Goal: Information Seeking & Learning: Learn about a topic

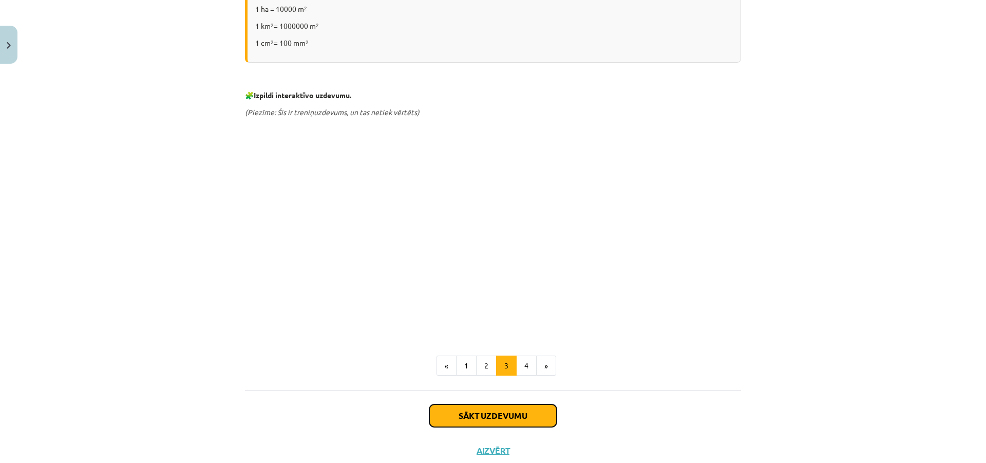
click at [446, 424] on button "Sākt uzdevumu" at bounding box center [492, 415] width 127 height 23
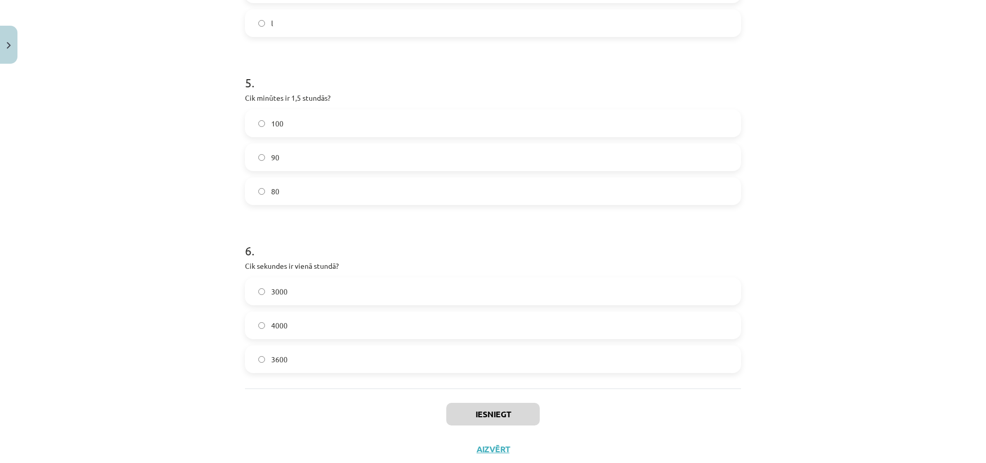
scroll to position [814, 0]
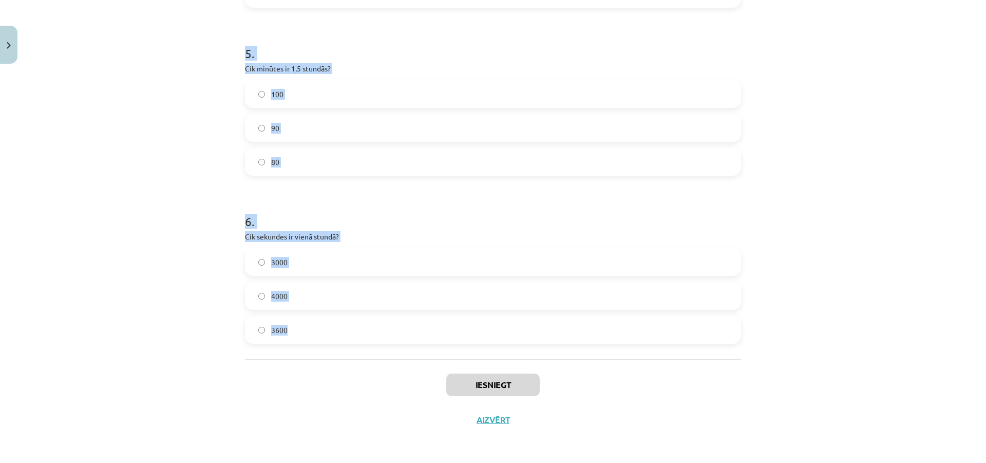
drag, startPoint x: 286, startPoint y: 204, endPoint x: 599, endPoint y: 331, distance: 337.9
copy form "1 . Vai fizikāls lielums ir jebkura īpašība, kuru var izmērīt un izteikt ar ska…"
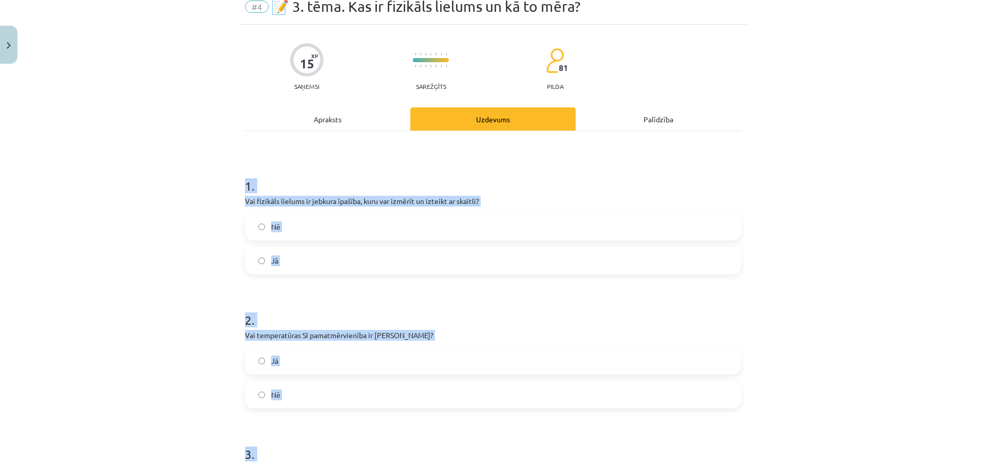
scroll to position [0, 0]
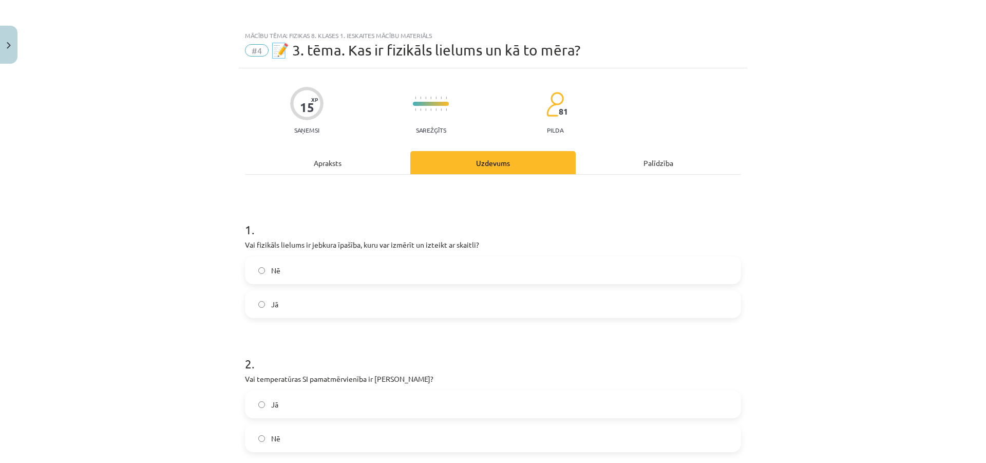
click at [317, 301] on label "Jā" at bounding box center [493, 304] width 494 height 26
click at [311, 437] on label "Nē" at bounding box center [493, 438] width 494 height 26
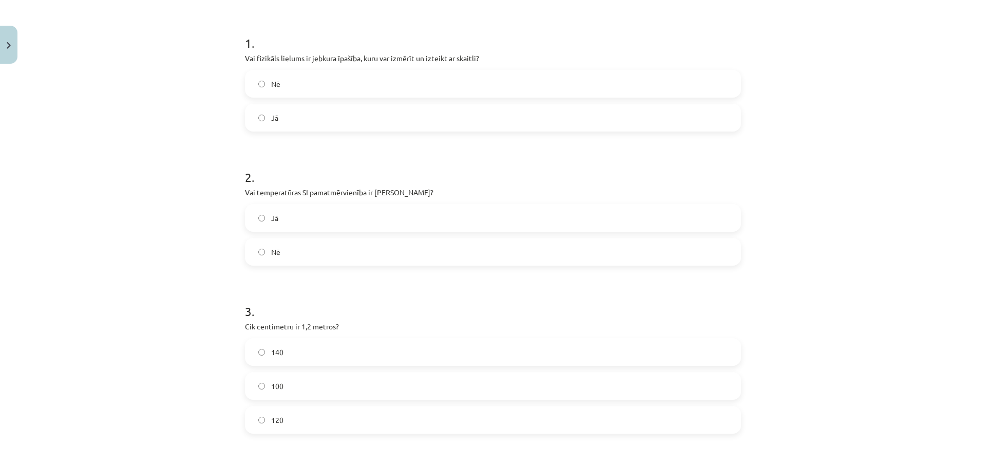
scroll to position [205, 0]
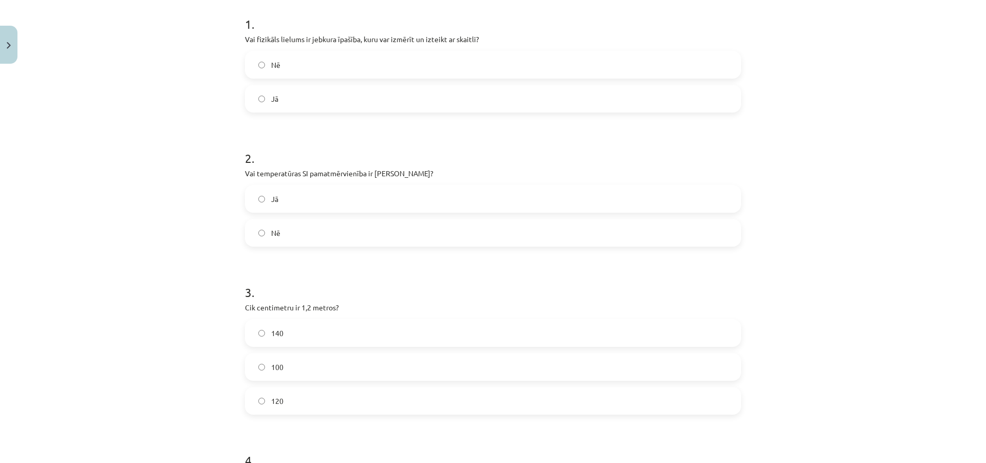
click at [343, 379] on label "100" at bounding box center [493, 367] width 494 height 26
click at [343, 399] on label "120" at bounding box center [493, 401] width 494 height 26
click at [349, 328] on label "140" at bounding box center [493, 333] width 494 height 26
click at [346, 400] on label "120" at bounding box center [493, 401] width 494 height 26
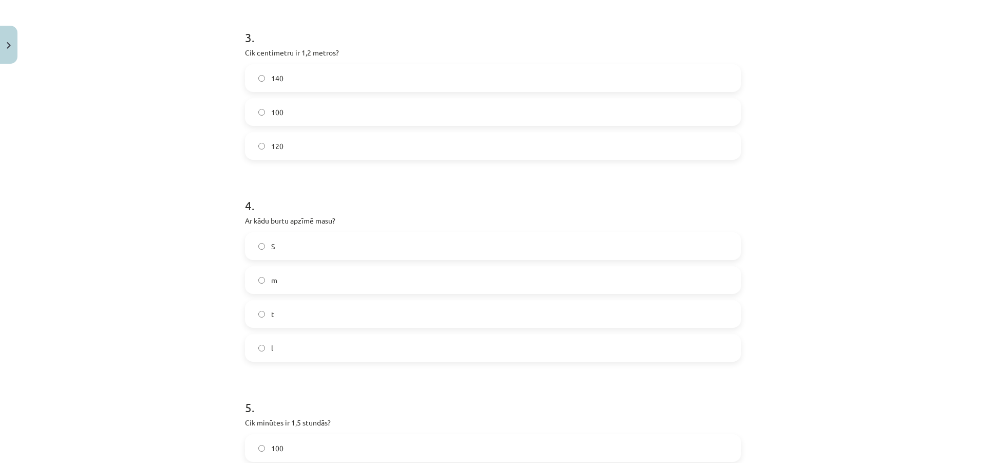
scroll to position [462, 0]
click at [325, 280] on label "m" at bounding box center [493, 278] width 494 height 26
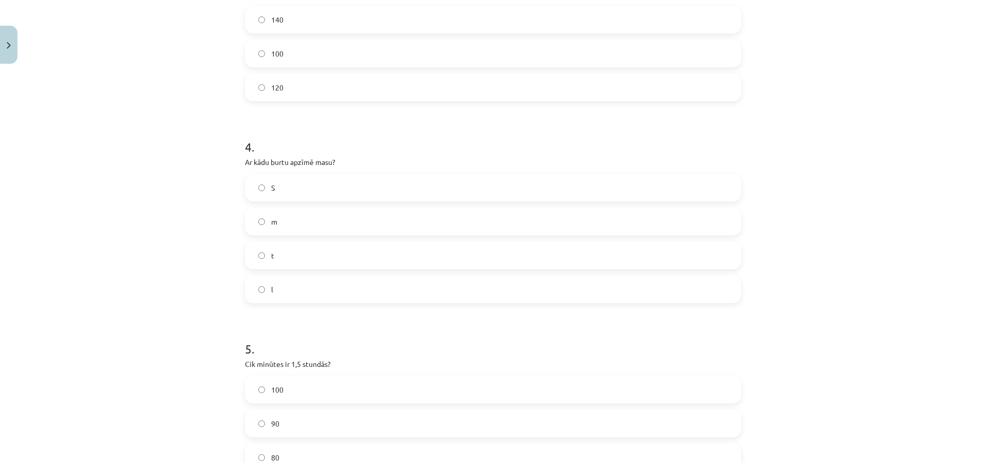
scroll to position [616, 0]
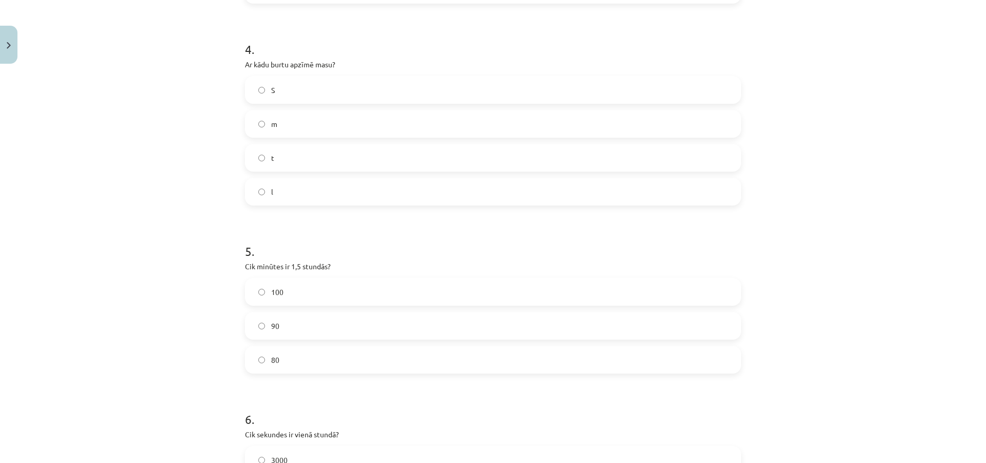
click at [330, 339] on div "90" at bounding box center [493, 326] width 496 height 28
click at [332, 329] on label "90" at bounding box center [493, 326] width 494 height 26
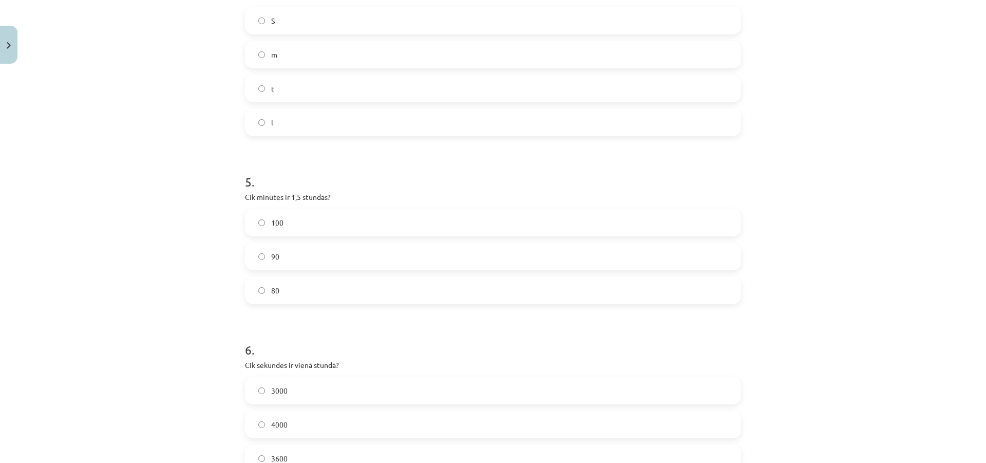
scroll to position [814, 0]
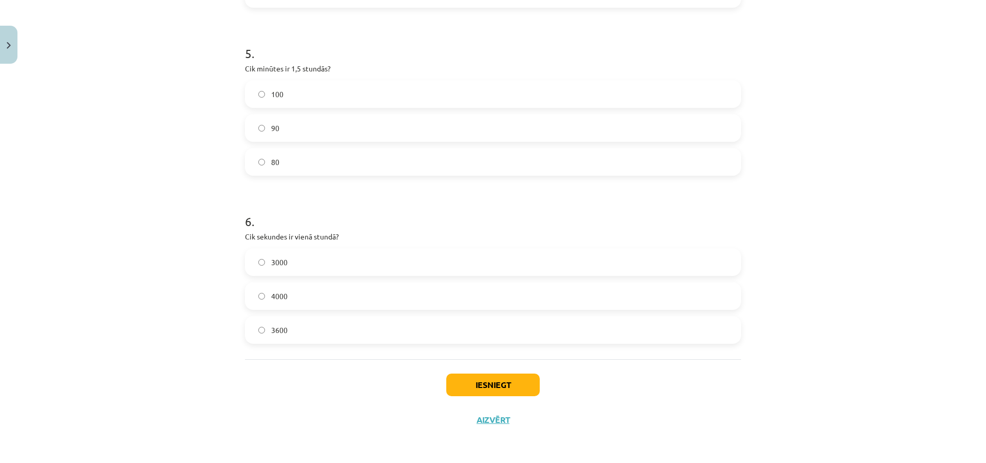
click at [325, 331] on label "3600" at bounding box center [493, 330] width 494 height 26
click at [455, 389] on button "Iesniegt" at bounding box center [493, 384] width 94 height 23
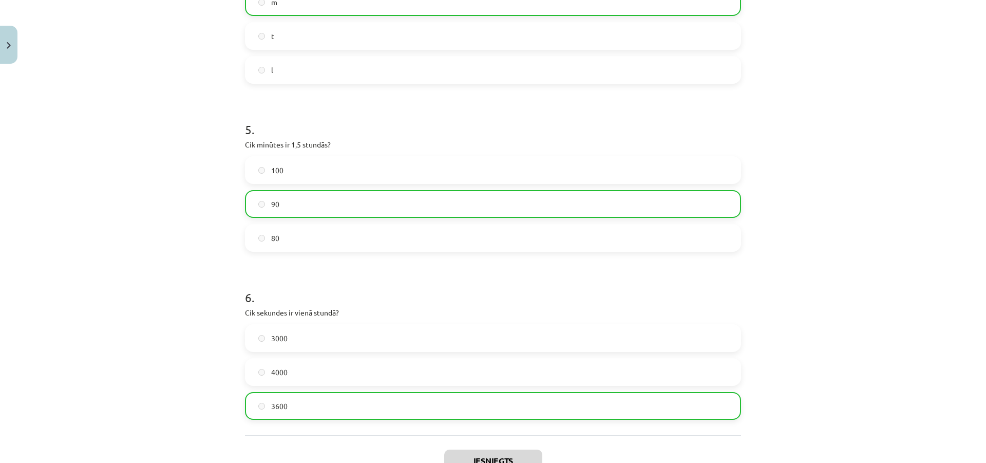
scroll to position [847, 0]
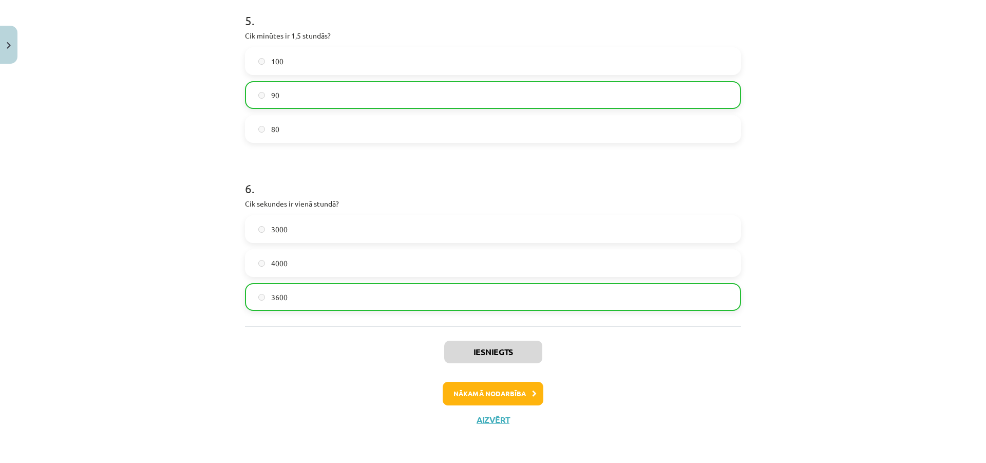
click at [452, 374] on div "Iesniegts Nākamā nodarbība Aizvērt" at bounding box center [493, 378] width 496 height 105
click at [455, 399] on button "Nākamā nodarbība" at bounding box center [493, 394] width 101 height 24
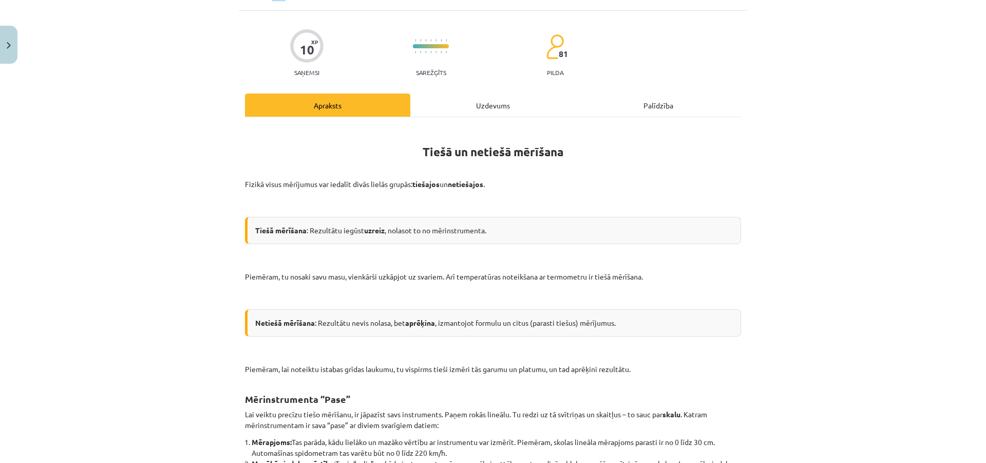
scroll to position [26, 0]
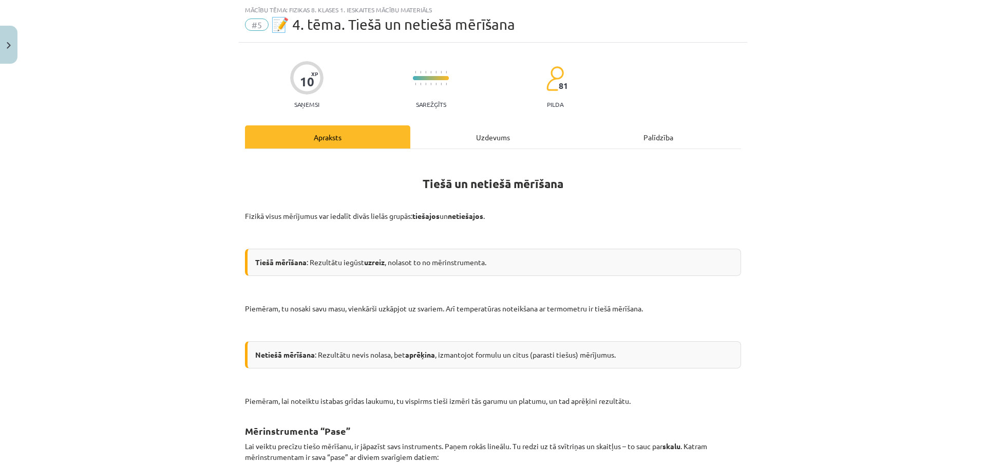
click at [460, 137] on div "Uzdevums" at bounding box center [492, 136] width 165 height 23
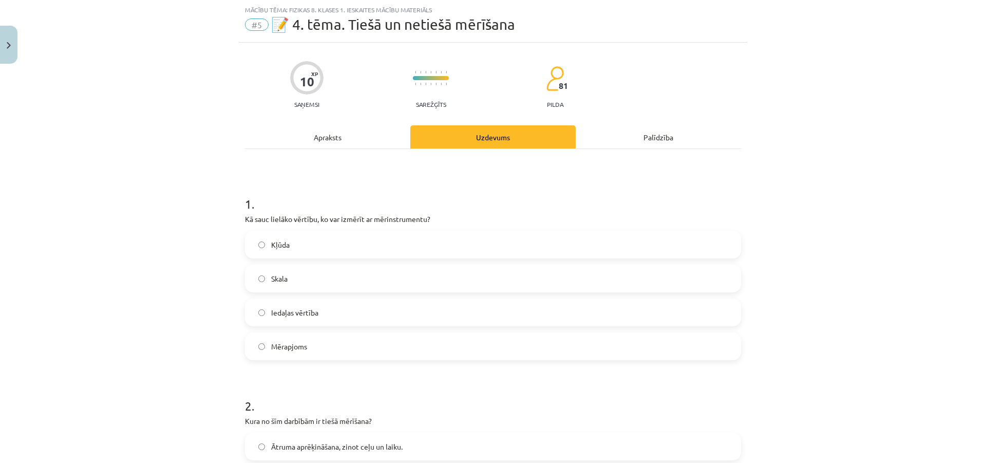
click at [295, 136] on div "Apraksts" at bounding box center [327, 136] width 165 height 23
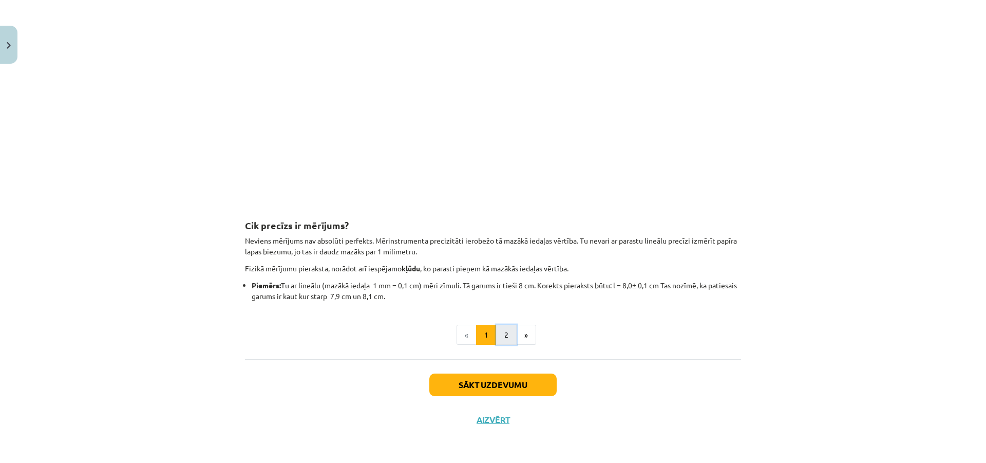
click at [506, 335] on button "2" at bounding box center [506, 335] width 21 height 21
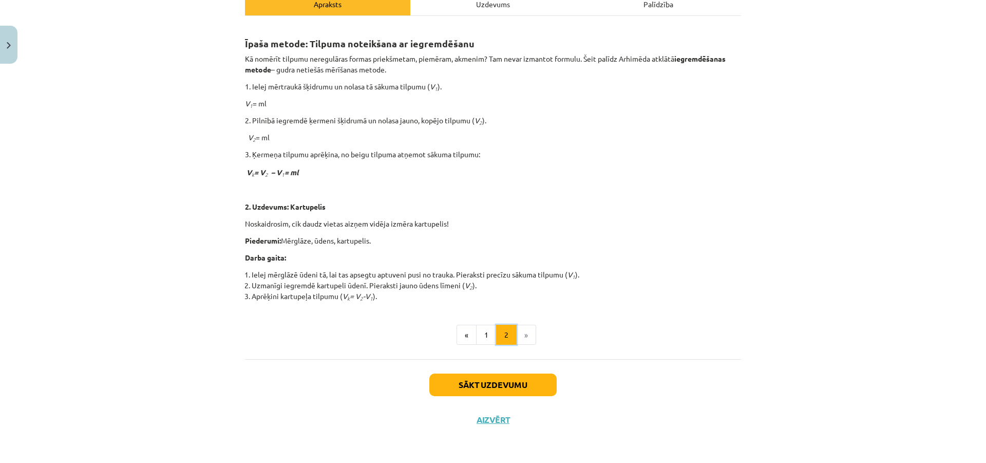
scroll to position [0, 0]
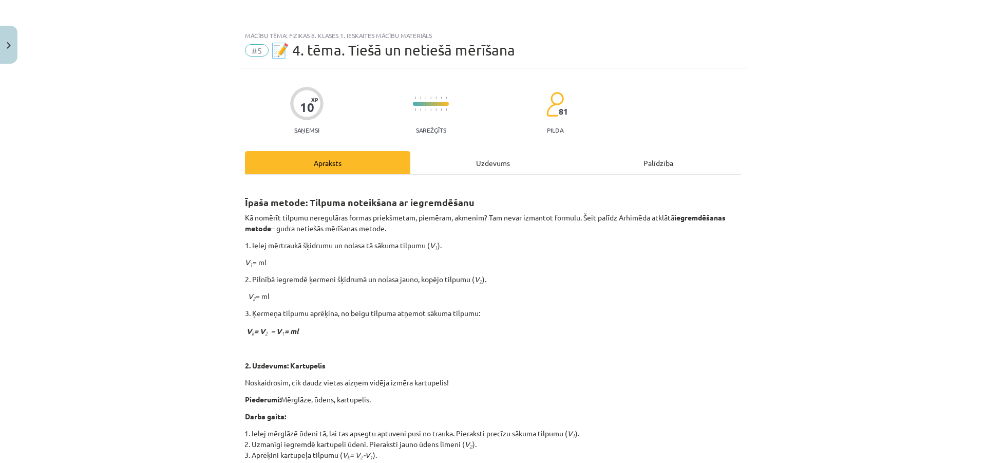
click at [472, 166] on div "Uzdevums" at bounding box center [492, 162] width 165 height 23
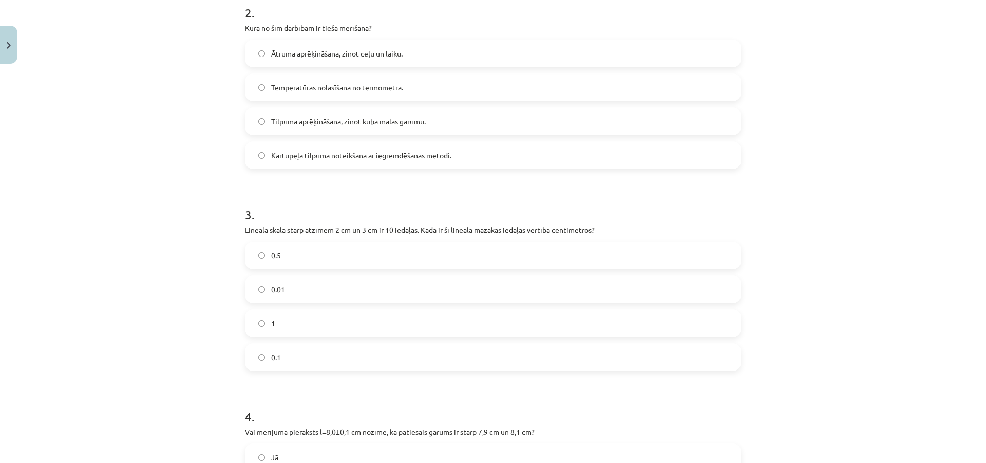
scroll to position [580, 0]
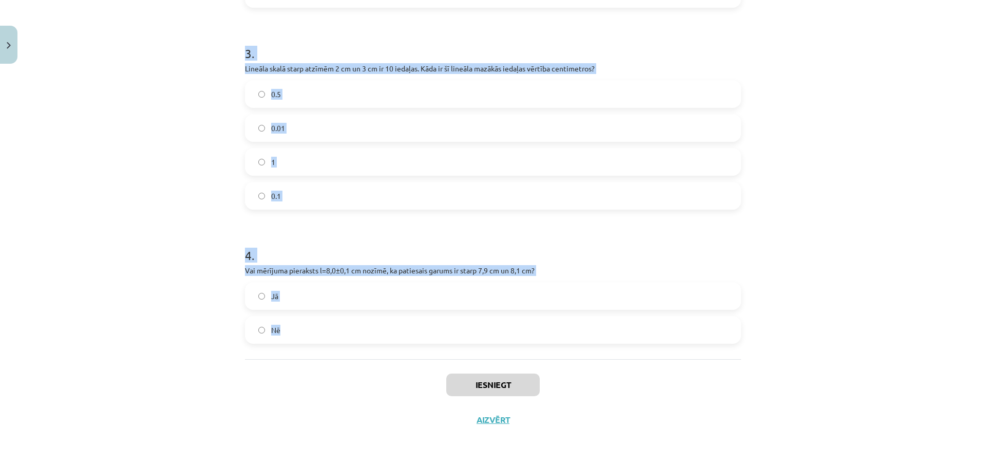
drag, startPoint x: 223, startPoint y: 201, endPoint x: 633, endPoint y: 327, distance: 428.9
click at [633, 327] on div "Mācību tēma: Fizikas 8. klases 1. ieskaites mācību materiāls #5 📝 4. tēma. Tieš…" at bounding box center [493, 231] width 986 height 463
copy form "1 . Kā sauc lielāko vērtību, ko var izmērīt ar mērinstrumentu? Kļūda Skala Ieda…"
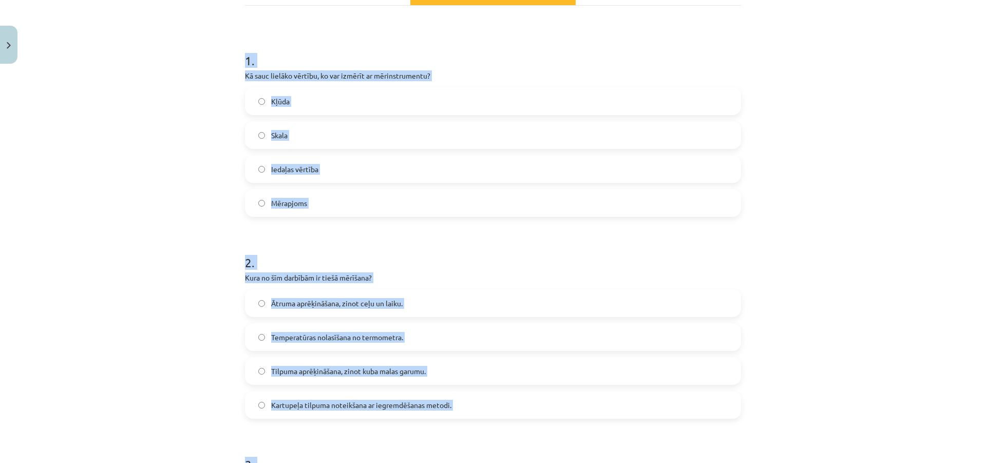
scroll to position [0, 0]
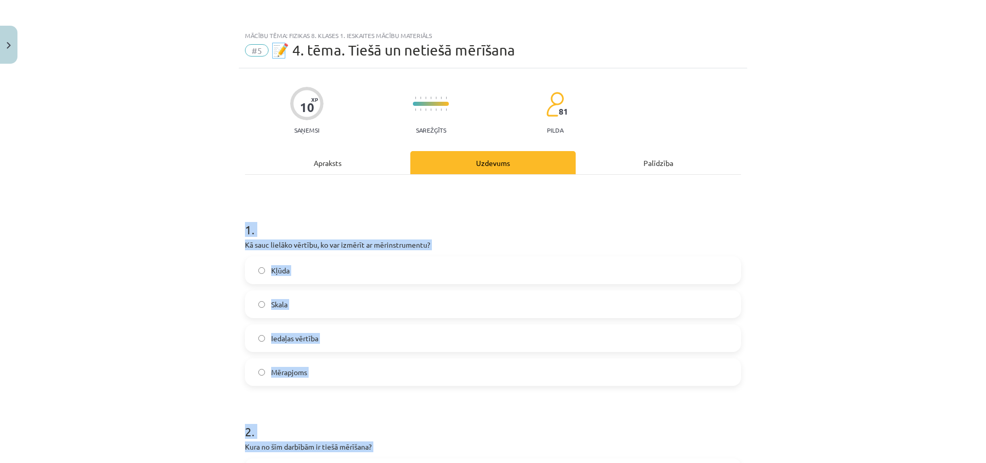
click at [344, 358] on div "Mērapjoms" at bounding box center [493, 372] width 496 height 28
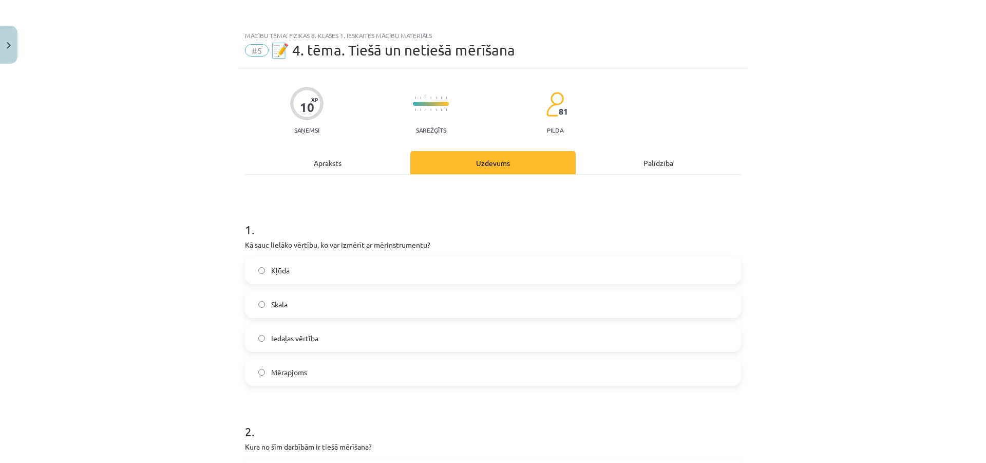
click at [347, 368] on label "Mērapjoms" at bounding box center [493, 372] width 494 height 26
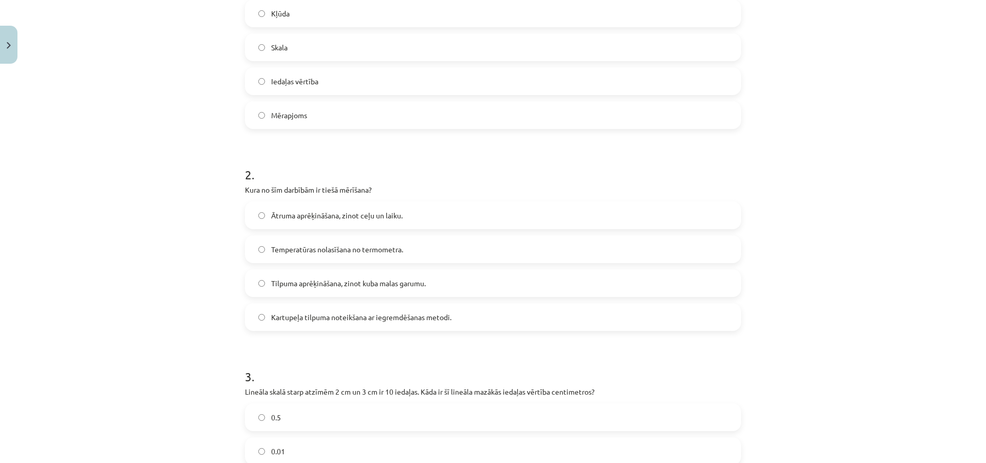
click at [362, 248] on span "Temperatūras nolasīšana no termometra." at bounding box center [337, 249] width 132 height 11
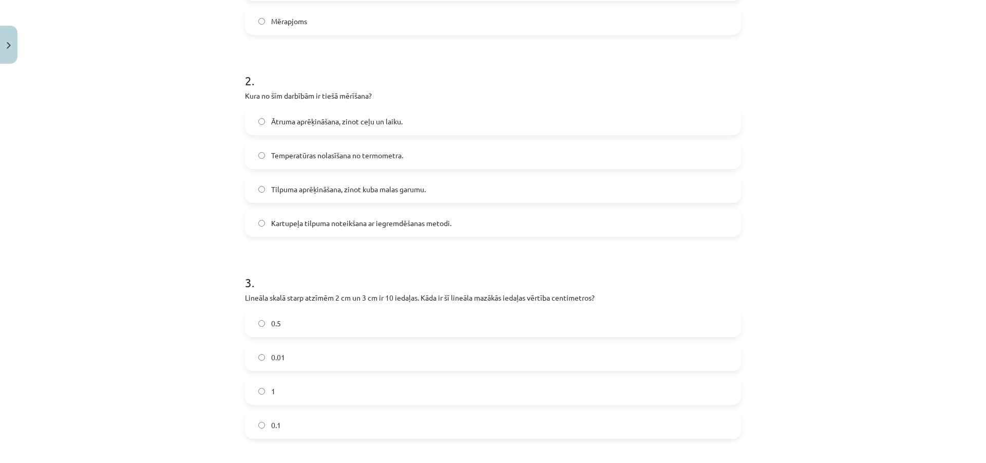
scroll to position [360, 0]
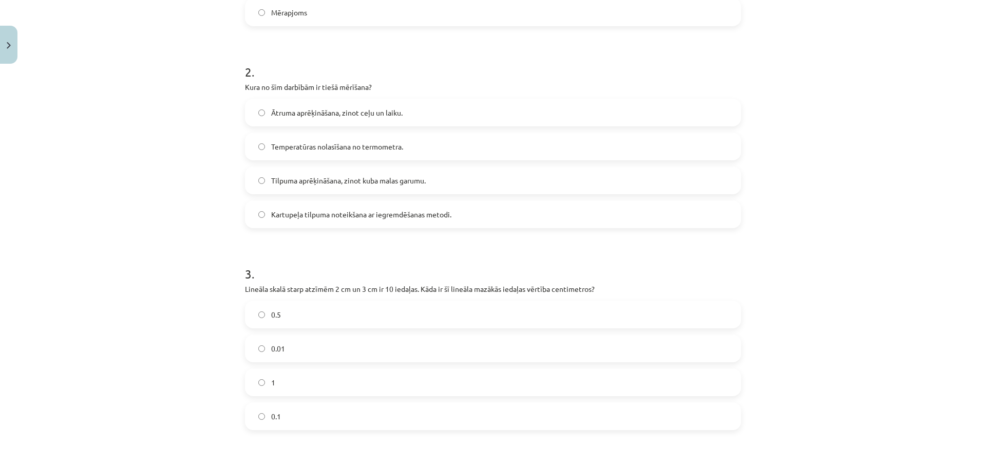
click at [331, 422] on label "0.1" at bounding box center [493, 416] width 494 height 26
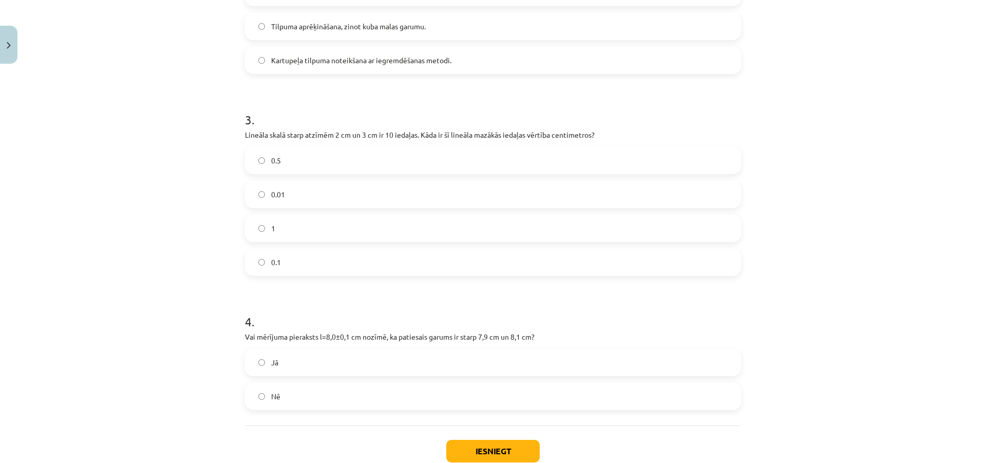
click at [311, 362] on label "Jā" at bounding box center [493, 362] width 494 height 26
click at [488, 459] on button "Iesniegt" at bounding box center [493, 451] width 94 height 23
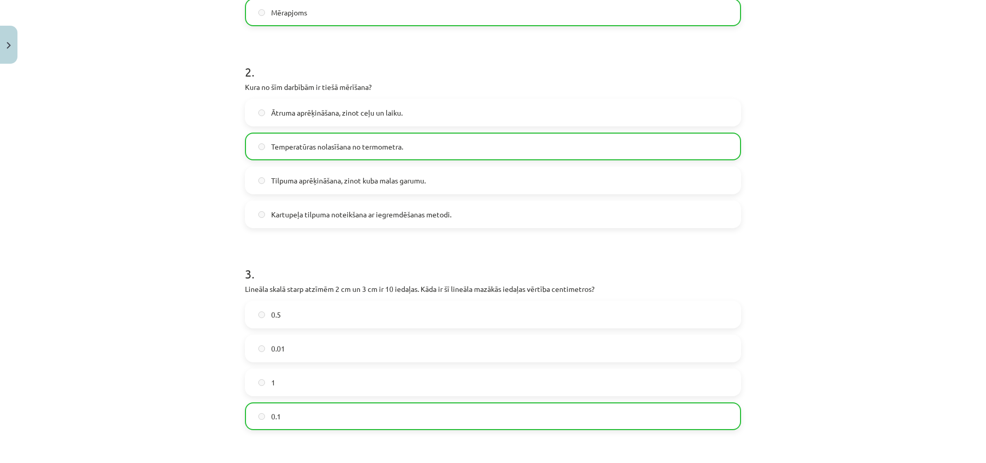
scroll to position [613, 0]
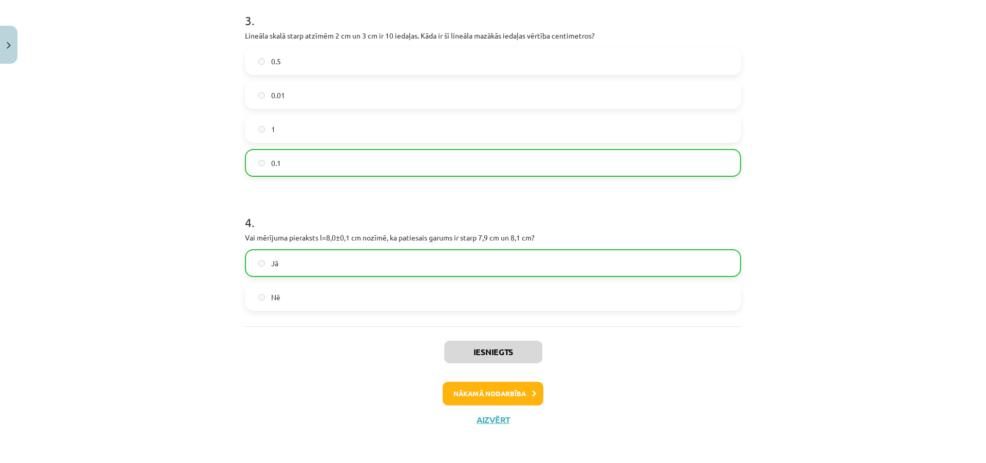
click at [508, 364] on div "Iesniegts Nākamā nodarbība Aizvērt" at bounding box center [493, 378] width 496 height 105
click at [511, 394] on button "Nākamā nodarbība" at bounding box center [493, 394] width 101 height 24
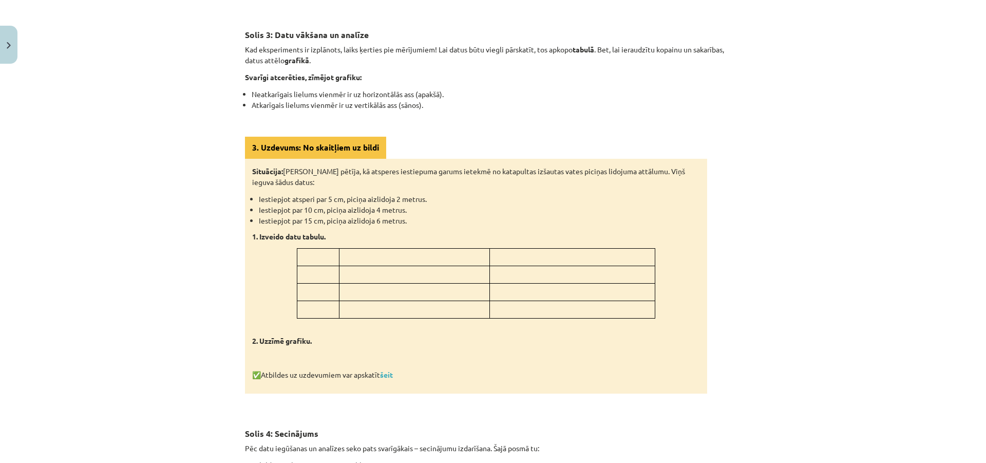
scroll to position [911, 0]
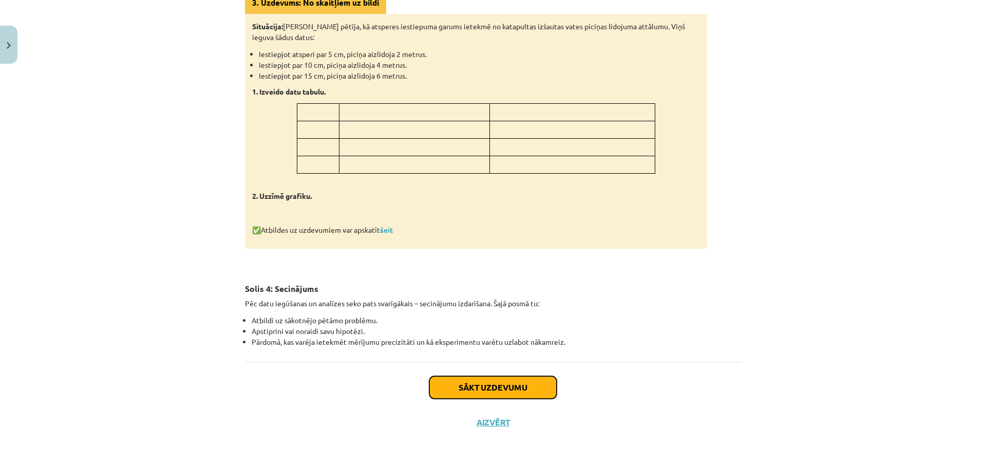
click at [460, 376] on button "Sākt uzdevumu" at bounding box center [492, 387] width 127 height 23
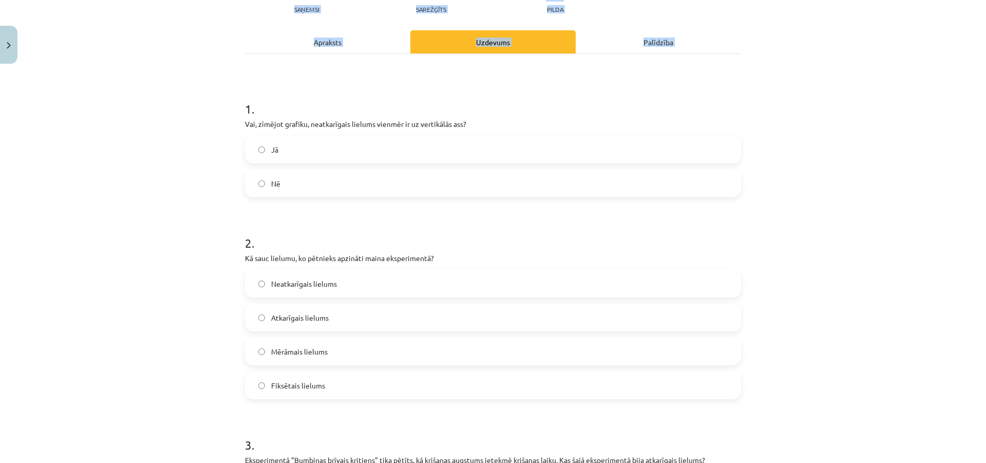
scroll to position [378, 0]
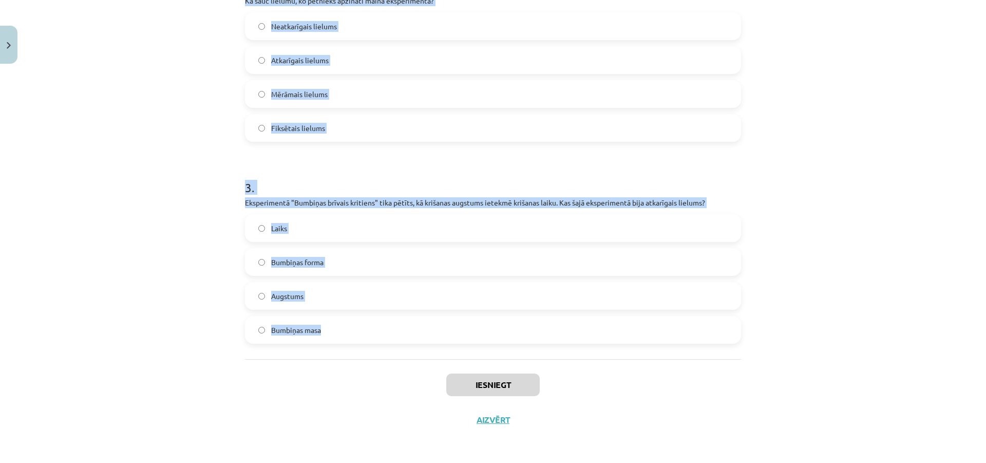
drag, startPoint x: 208, startPoint y: 192, endPoint x: 587, endPoint y: 332, distance: 404.3
click at [587, 332] on div "Mācību tēma: Fizikas 8. klases 1. ieskaites mācību materiāls #6 📝 5. tēma. Kā f…" at bounding box center [493, 231] width 986 height 463
copy form "1 . Vai, zīmējot grafiku, neatkarīgais lielums vienmēr ir uz vertikālās ass? Jā…"
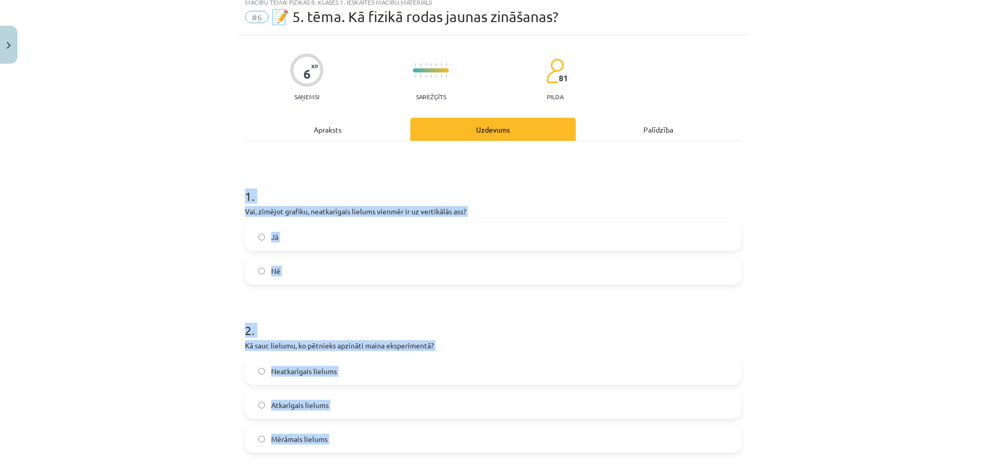
scroll to position [0, 0]
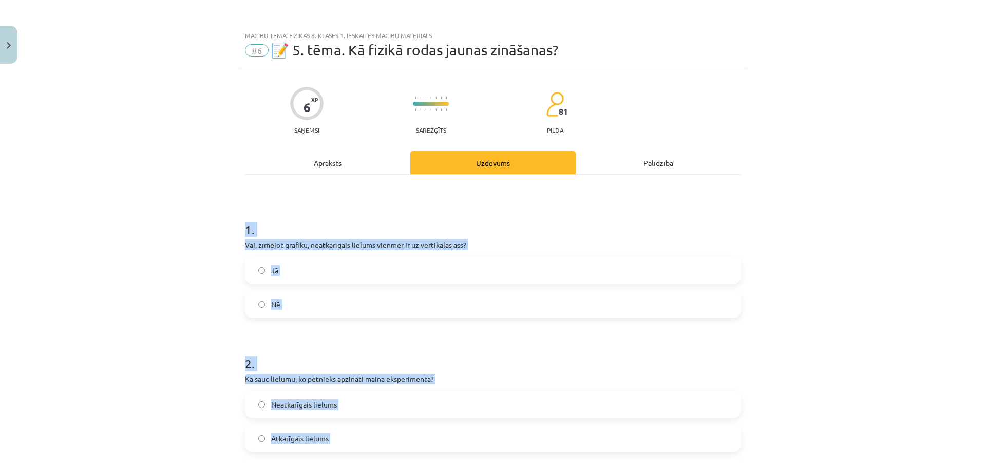
click at [334, 302] on label "Nē" at bounding box center [493, 304] width 494 height 26
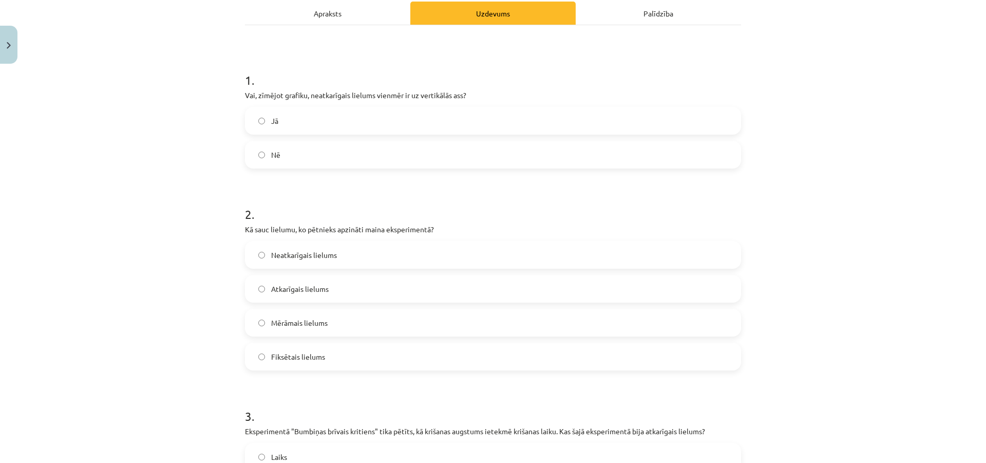
scroll to position [154, 0]
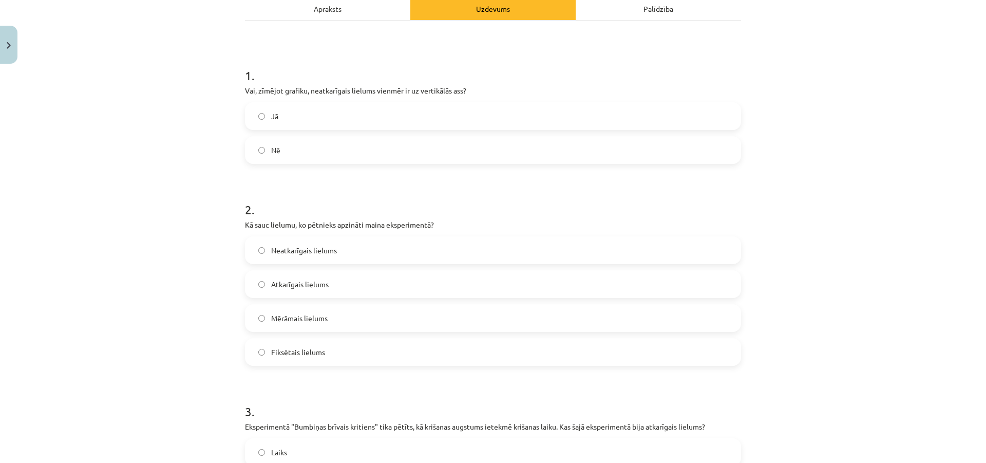
click at [358, 257] on label "Neatkarīgais lielums" at bounding box center [493, 250] width 494 height 26
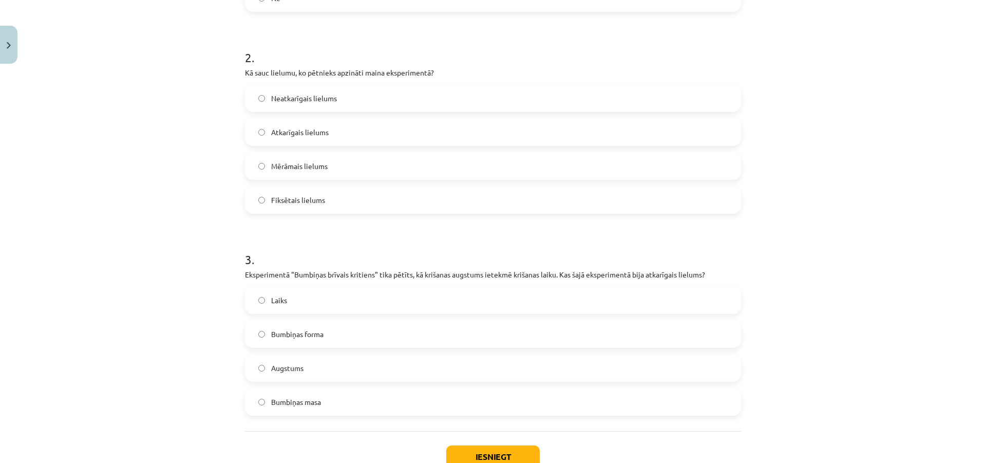
scroll to position [360, 0]
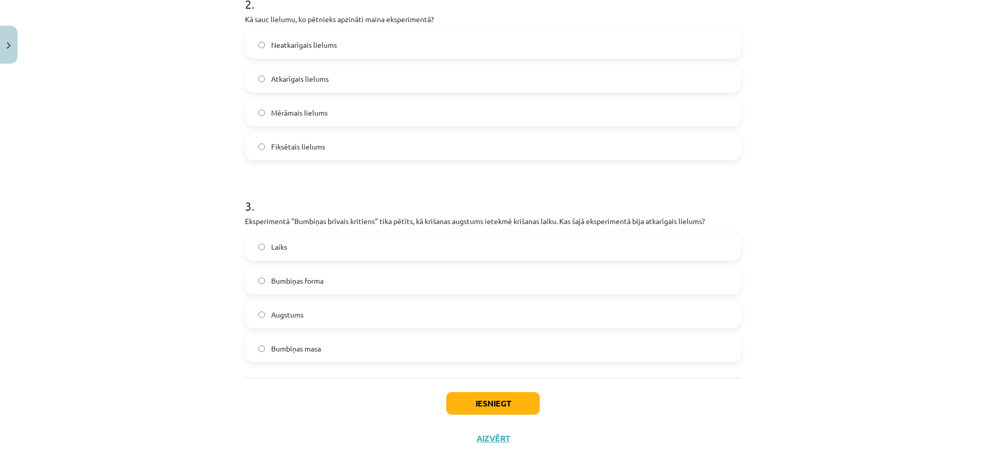
click at [310, 246] on label "Laiks" at bounding box center [493, 247] width 494 height 26
click at [437, 392] on div "Iesniegt Aizvērt" at bounding box center [493, 414] width 496 height 72
click at [450, 405] on button "Iesniegt" at bounding box center [493, 403] width 94 height 23
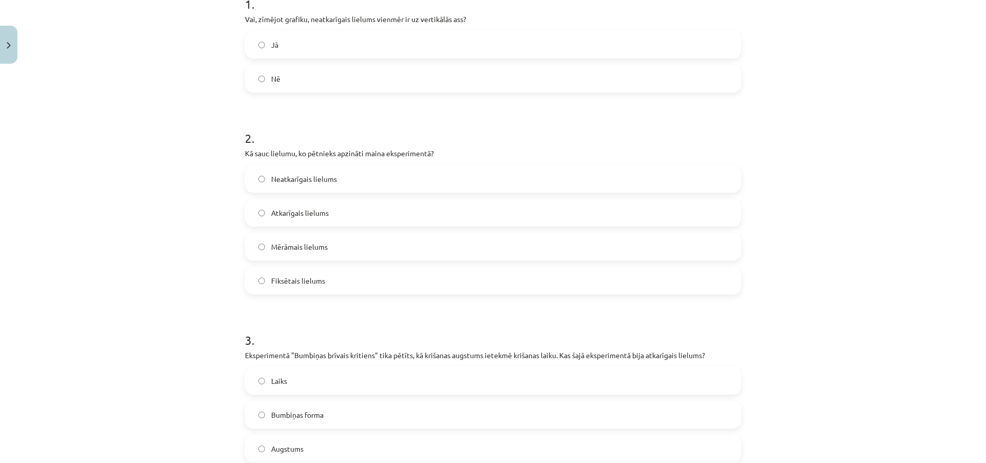
scroll to position [257, 0]
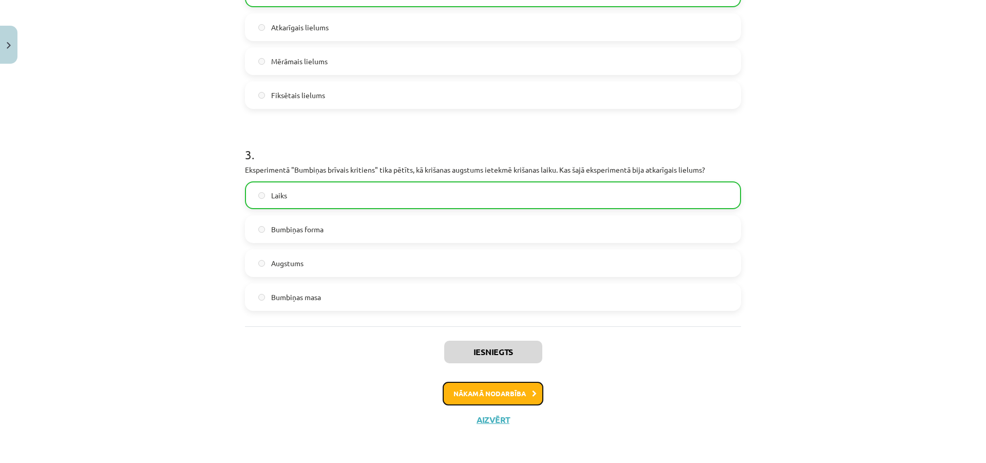
click at [461, 392] on button "Nākamā nodarbība" at bounding box center [493, 394] width 101 height 24
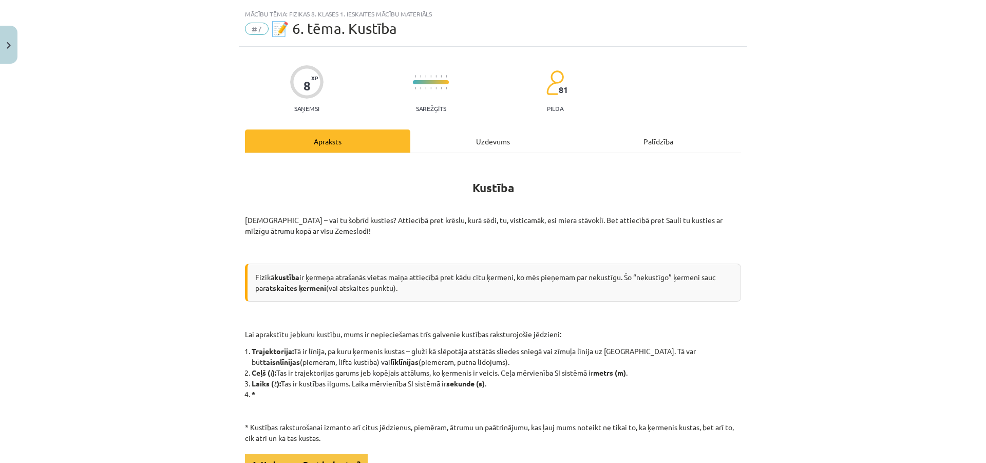
scroll to position [0, 0]
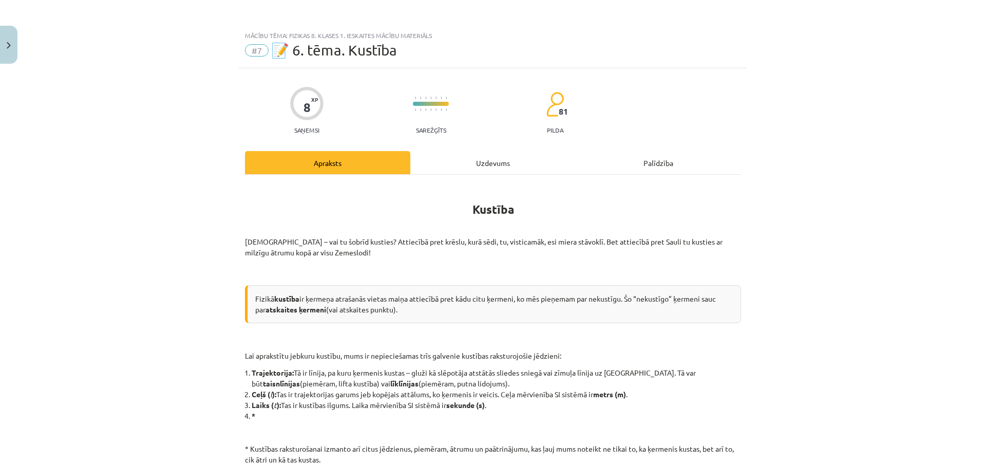
click at [454, 160] on div "Uzdevums" at bounding box center [492, 162] width 165 height 23
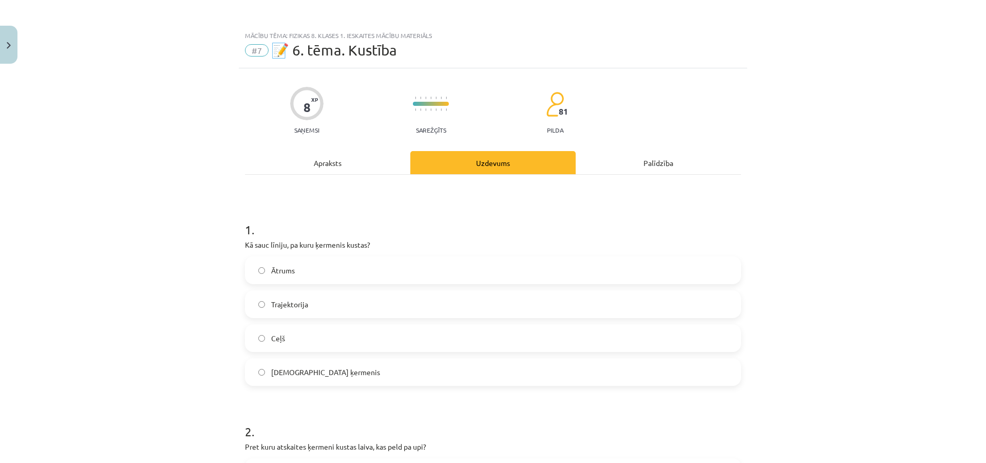
scroll to position [26, 0]
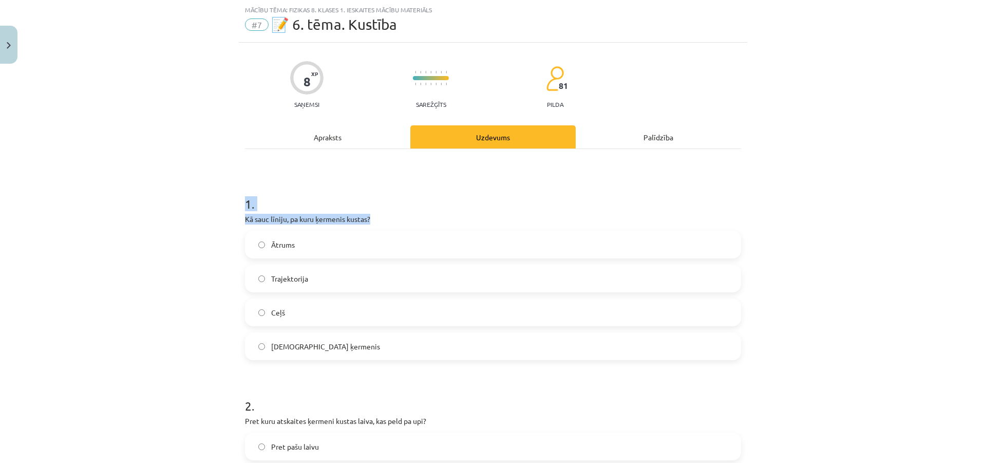
drag, startPoint x: 233, startPoint y: 202, endPoint x: 190, endPoint y: 233, distance: 53.0
click at [190, 233] on div "Mācību tēma: Fizikas 8. klases 1. ieskaites mācību materiāls #7 📝 6. tēma. Kust…" at bounding box center [493, 231] width 986 height 463
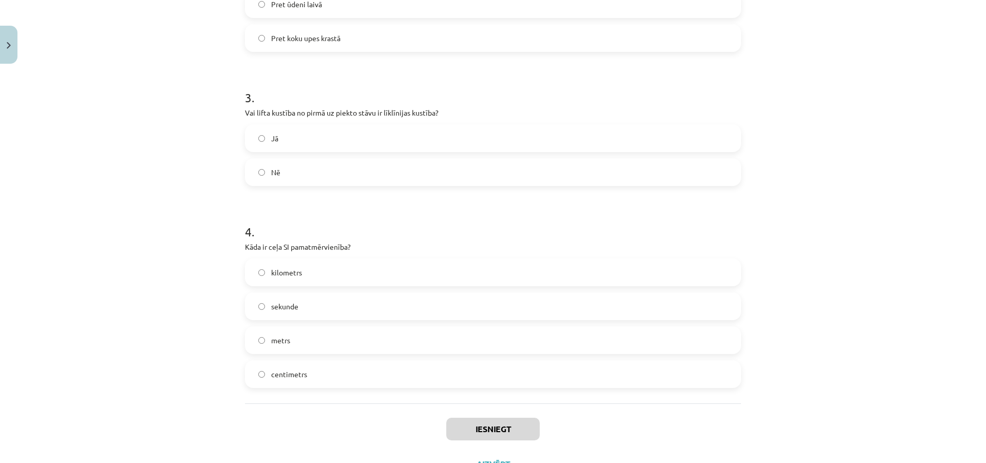
scroll to position [580, 0]
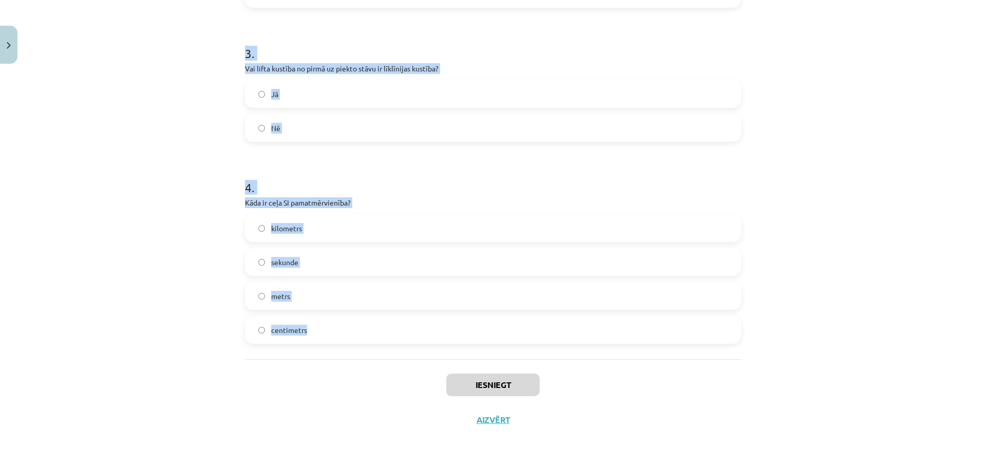
drag, startPoint x: 229, startPoint y: 192, endPoint x: 493, endPoint y: 336, distance: 300.5
click at [493, 336] on div "Mācību tēma: Fizikas 8. klases 1. ieskaites mācību materiāls #7 📝 6. tēma. Kust…" at bounding box center [493, 231] width 986 height 463
copy form "1 . Kā sauc līniju, pa kuru ķermenis kustas? Ātrums Trajektorija Ceļš Atskaites…"
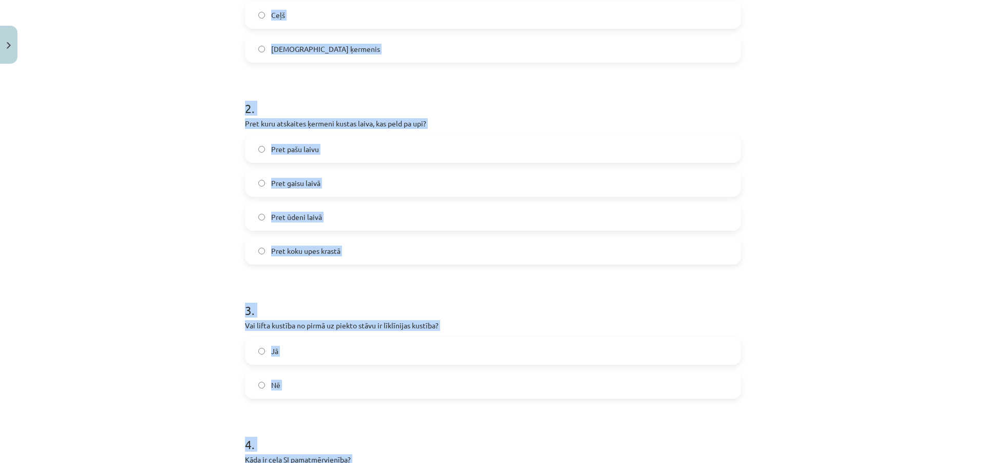
scroll to position [66, 0]
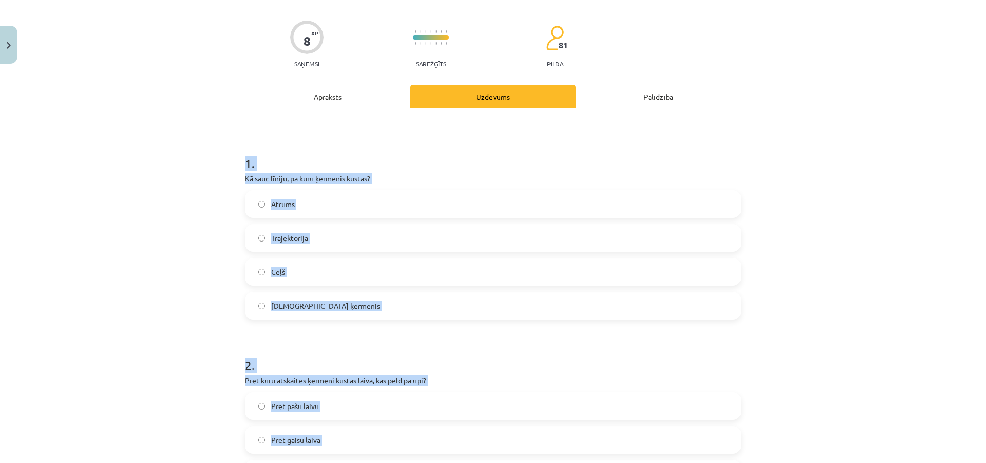
click at [319, 237] on label "Trajektorija" at bounding box center [493, 238] width 494 height 26
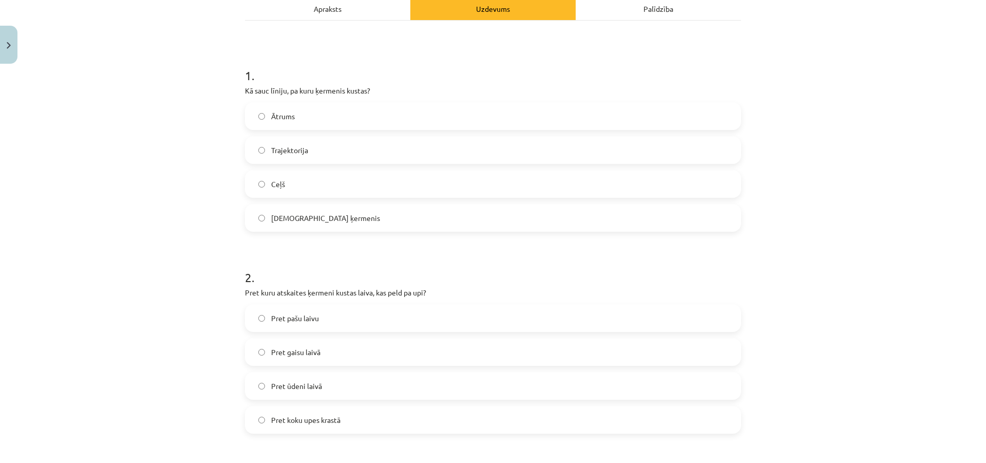
scroll to position [169, 0]
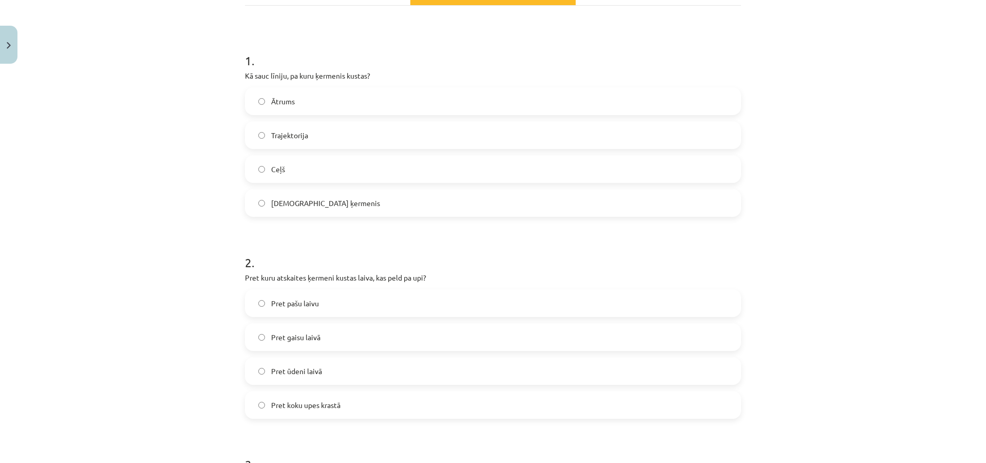
click at [327, 402] on span "Pret koku upes krastā" at bounding box center [305, 405] width 69 height 11
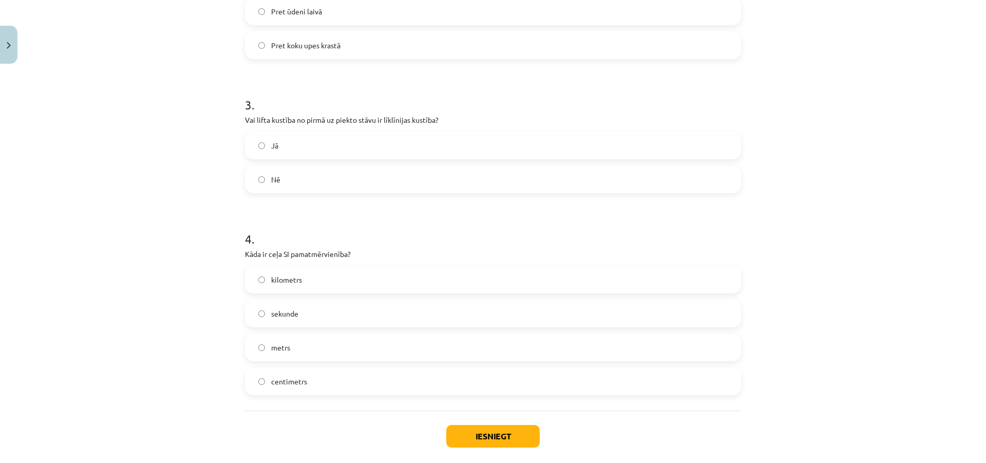
click at [316, 177] on label "Nē" at bounding box center [493, 179] width 494 height 26
click at [330, 344] on label "metrs" at bounding box center [493, 347] width 494 height 26
click at [470, 435] on button "Iesniegt" at bounding box center [493, 436] width 94 height 23
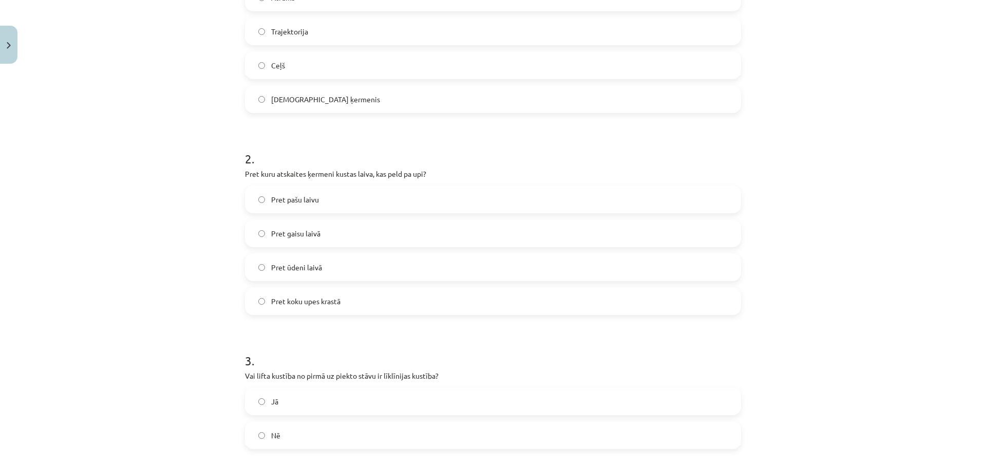
scroll to position [257, 0]
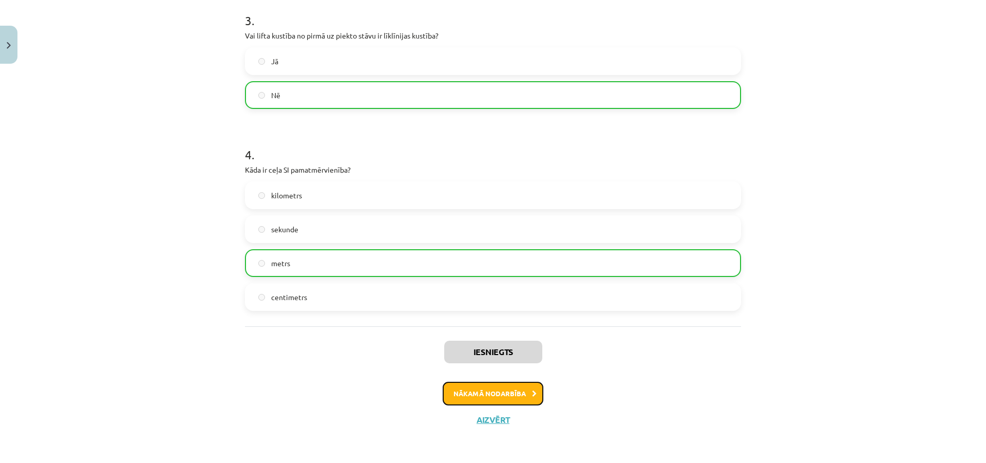
click at [451, 389] on button "Nākamā nodarbība" at bounding box center [493, 394] width 101 height 24
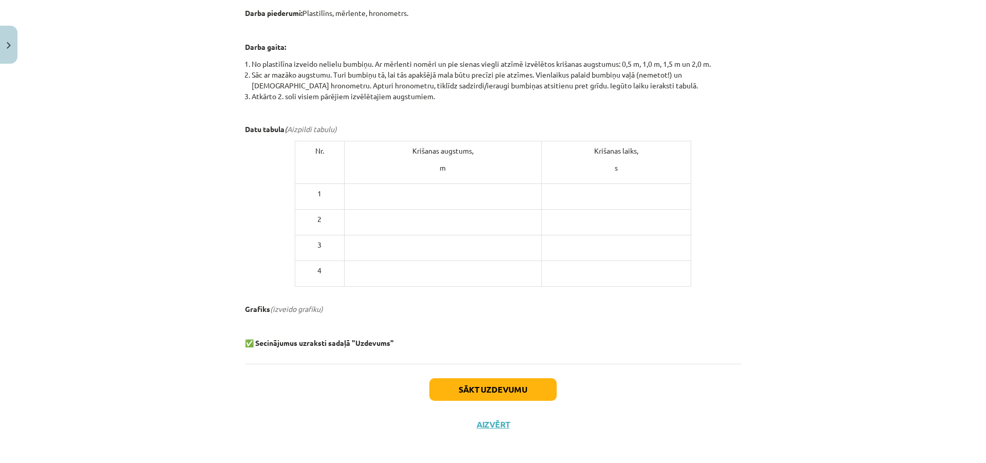
scroll to position [446, 0]
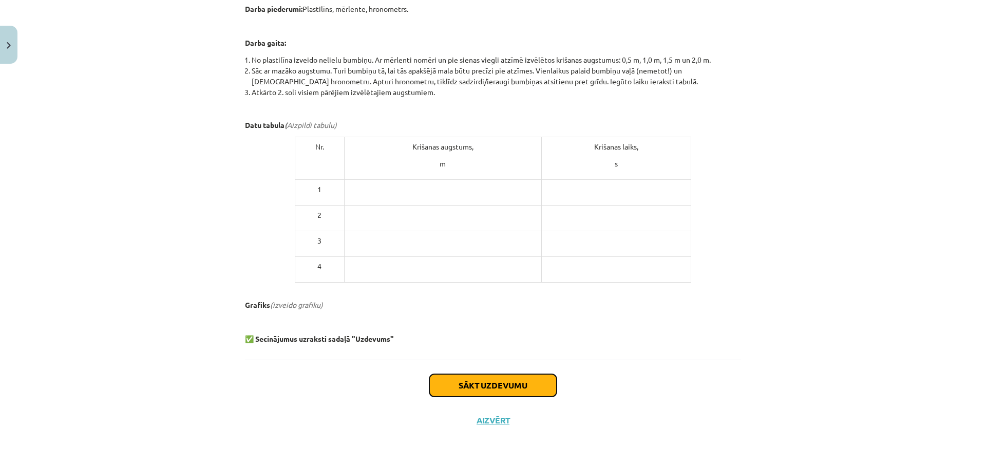
click at [476, 378] on button "Sākt uzdevumu" at bounding box center [492, 385] width 127 height 23
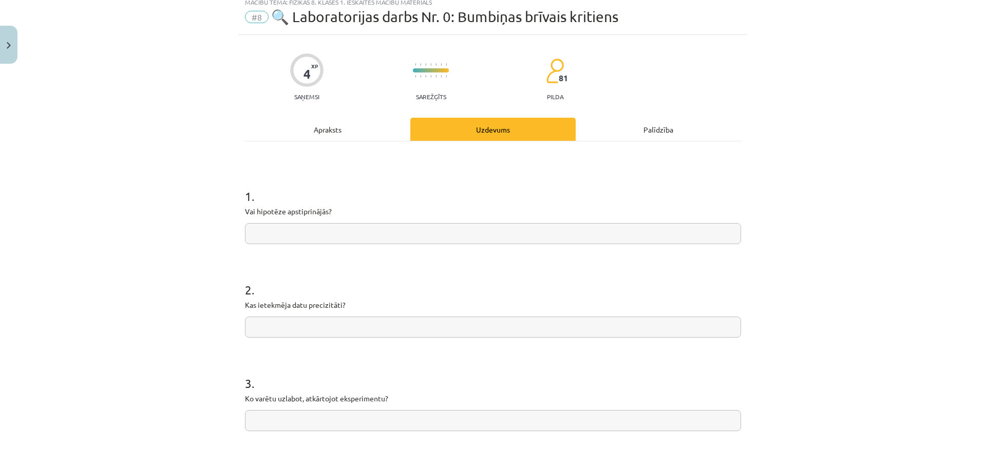
scroll to position [26, 0]
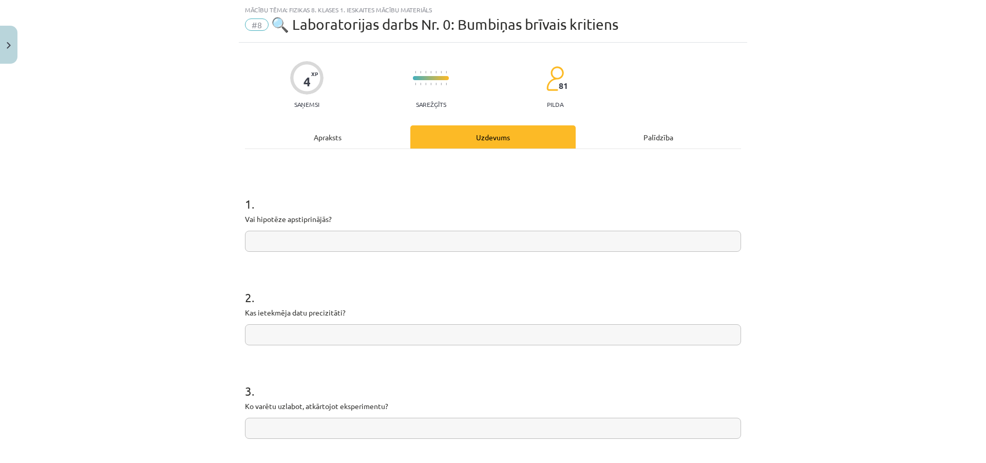
click at [294, 149] on div "1 . Vai hipotēze apstiprinājās? 2 . Kas ietekmēja datu precizitāti? 3 . Ko varē…" at bounding box center [493, 345] width 496 height 392
click at [304, 139] on div "Apraksts" at bounding box center [327, 136] width 165 height 23
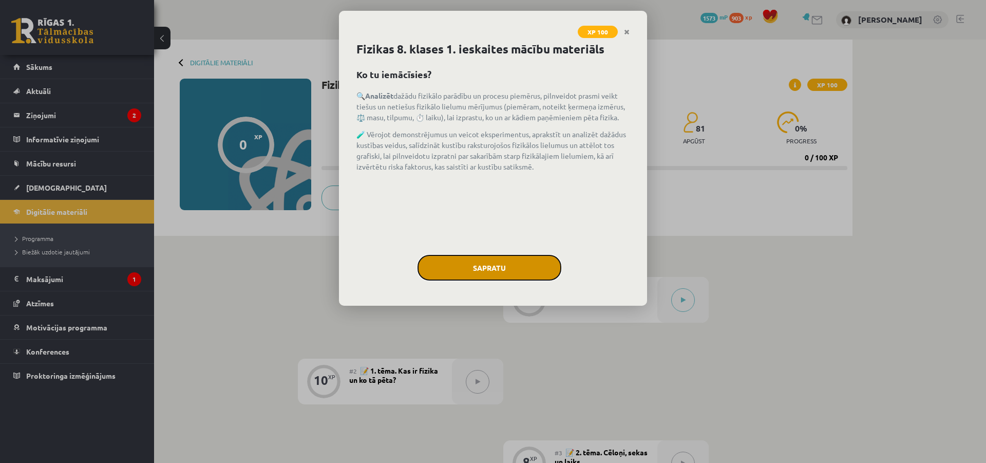
click at [454, 262] on button "Sapratu" at bounding box center [490, 268] width 144 height 26
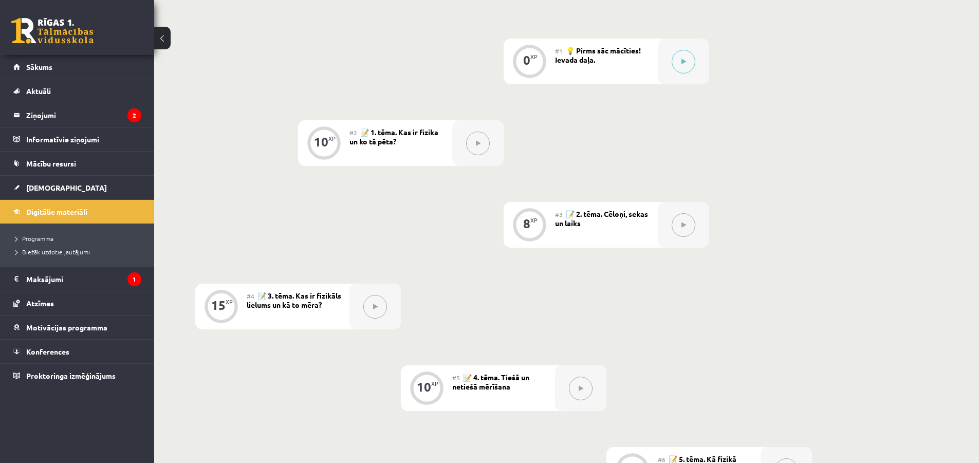
scroll to position [257, 0]
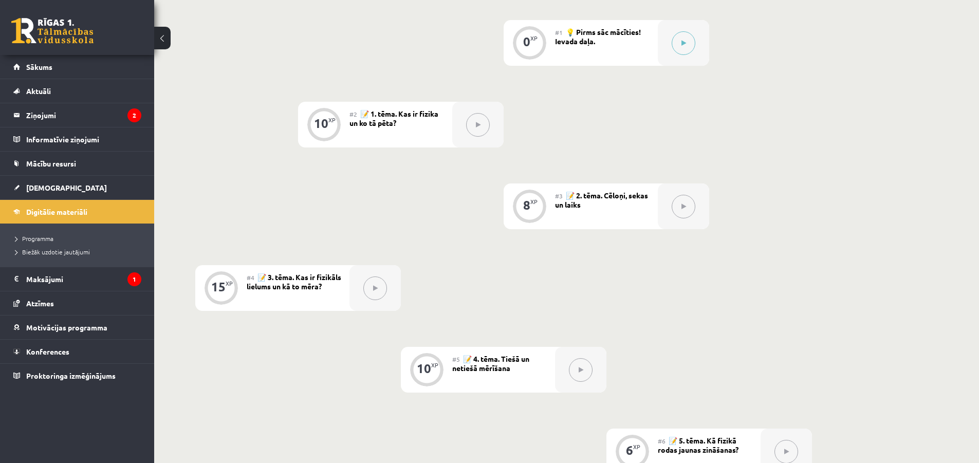
click at [473, 124] on button at bounding box center [478, 125] width 24 height 24
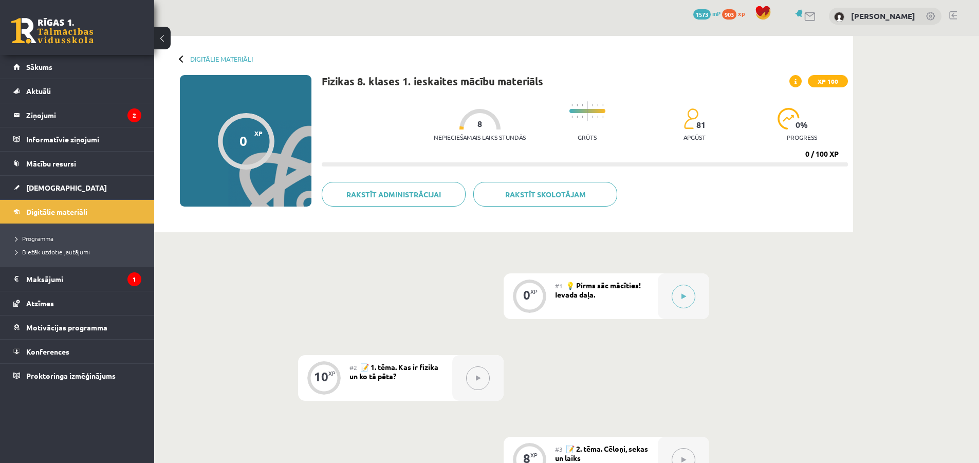
scroll to position [0, 0]
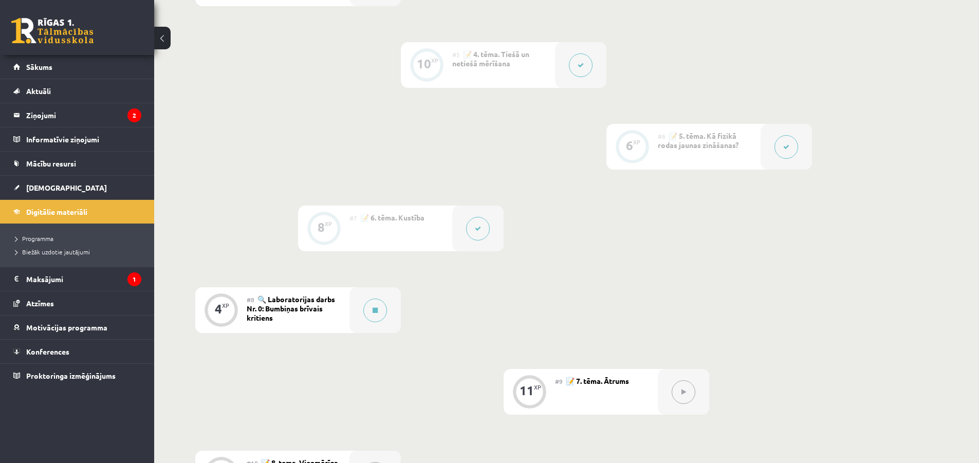
scroll to position [565, 0]
